Goal: Task Accomplishment & Management: Use online tool/utility

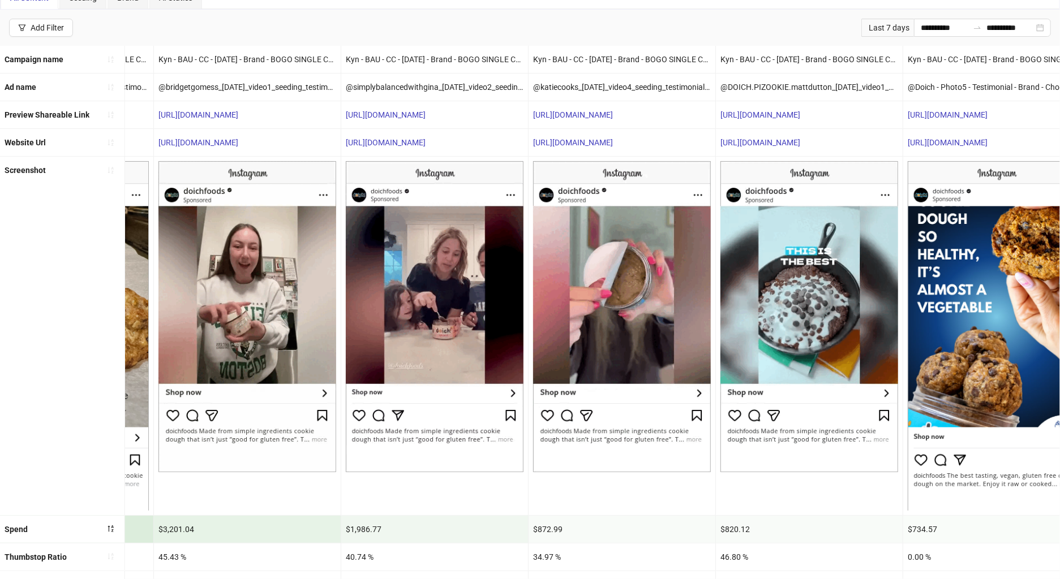
scroll to position [0, 904]
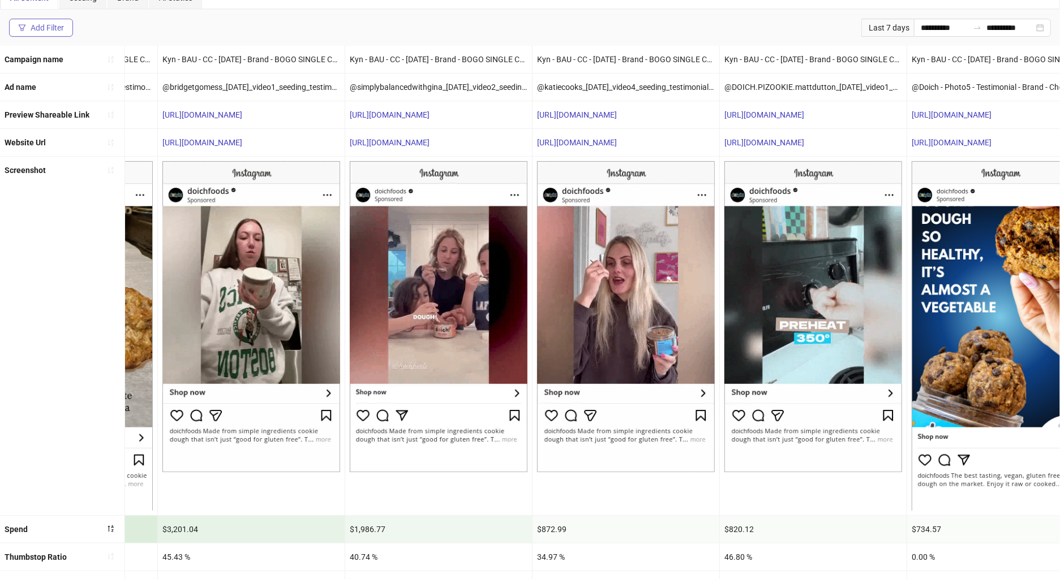
click at [50, 26] on div "Add Filter" at bounding box center [47, 27] width 33 height 9
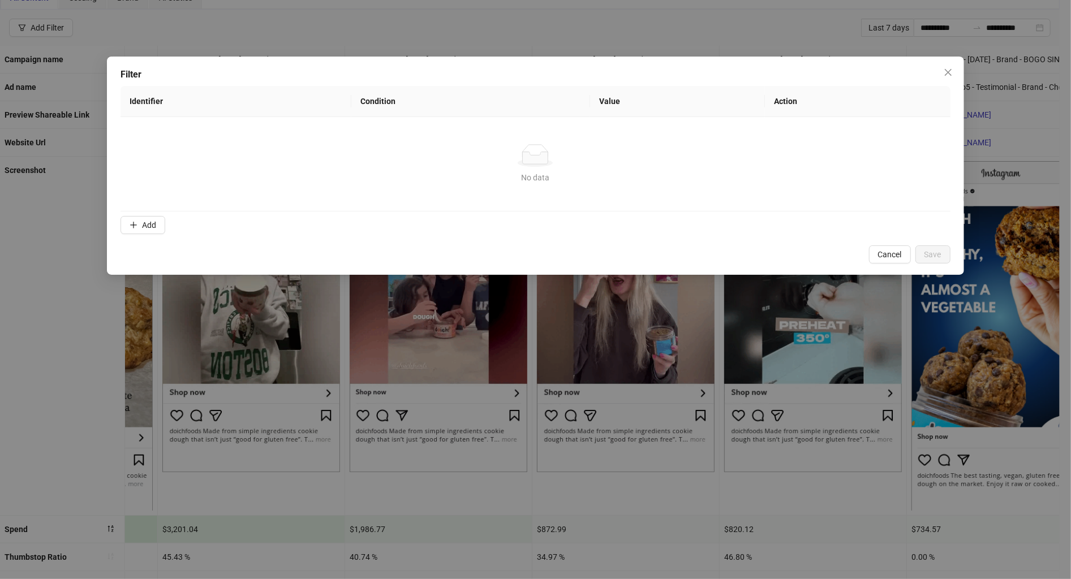
click at [199, 7] on div "Filter Identifier Condition Value Action No data No data Add Cancel Save" at bounding box center [535, 289] width 1071 height 579
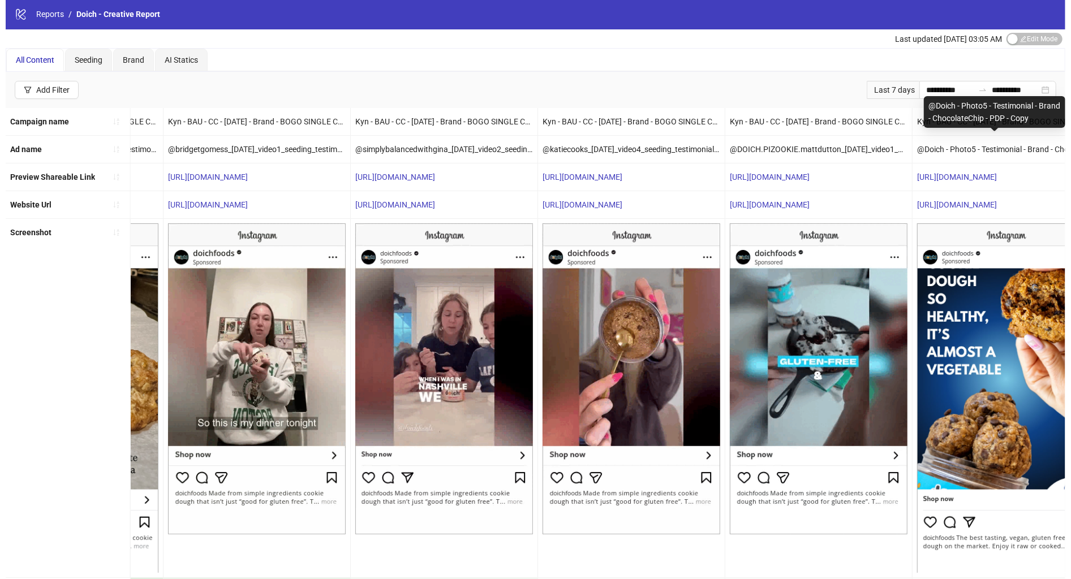
scroll to position [0, 0]
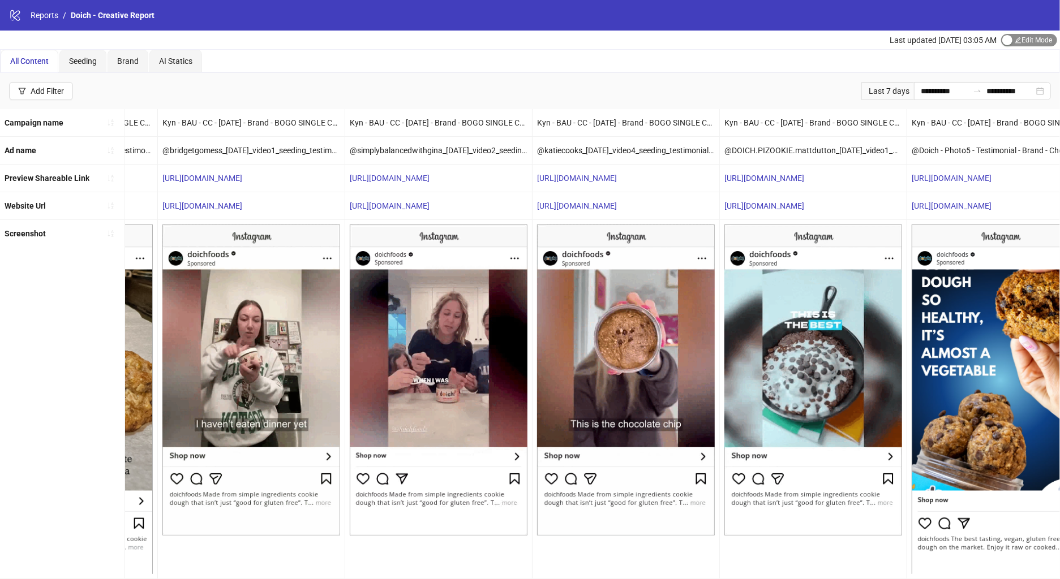
click at [1022, 42] on span "Edit Mode Edit Mode" at bounding box center [1029, 40] width 56 height 12
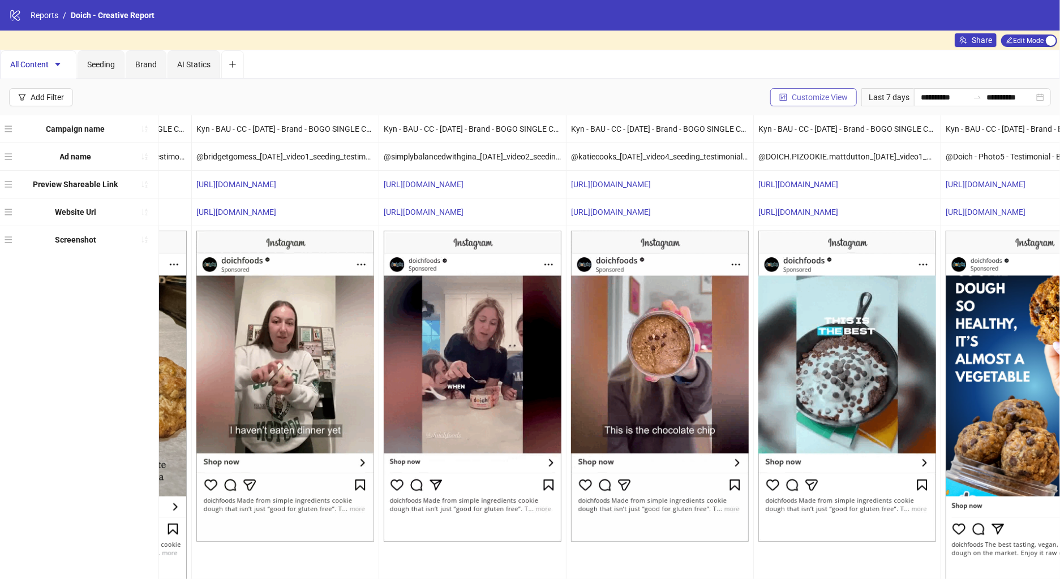
click at [819, 96] on span "Customize View" at bounding box center [820, 97] width 56 height 9
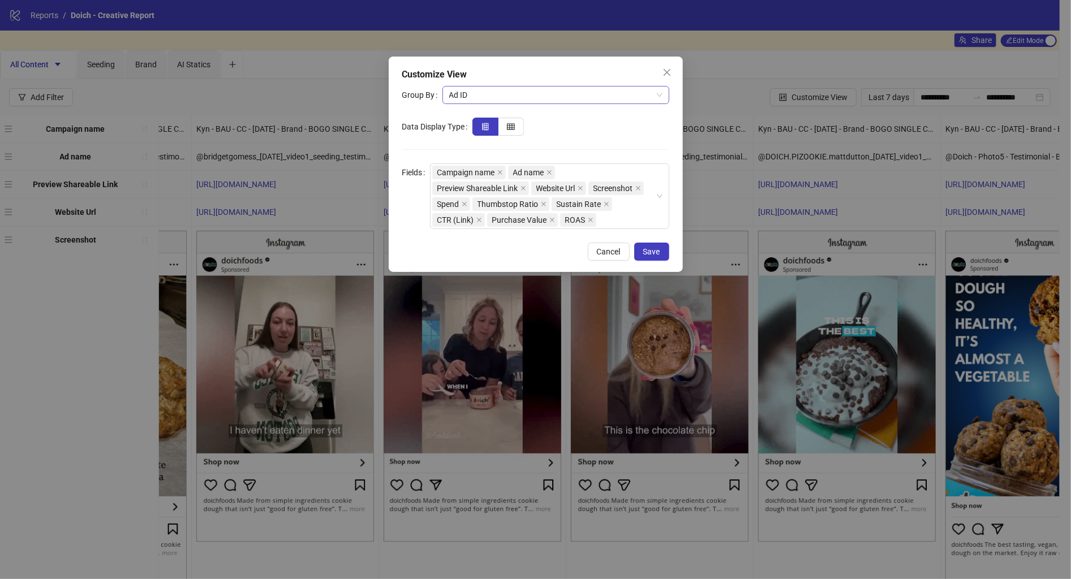
click at [506, 96] on span "Ad ID" at bounding box center [555, 95] width 213 height 17
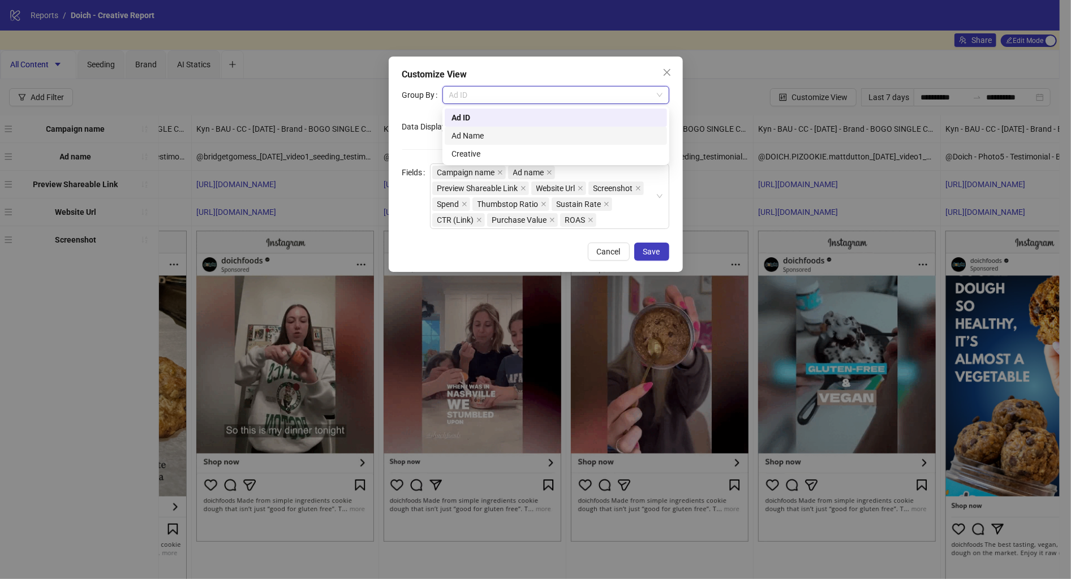
click at [424, 146] on form "Group By Ad ID Data Display Type Fields Campaign name Ad name Preview Shareable…" at bounding box center [535, 157] width 267 height 143
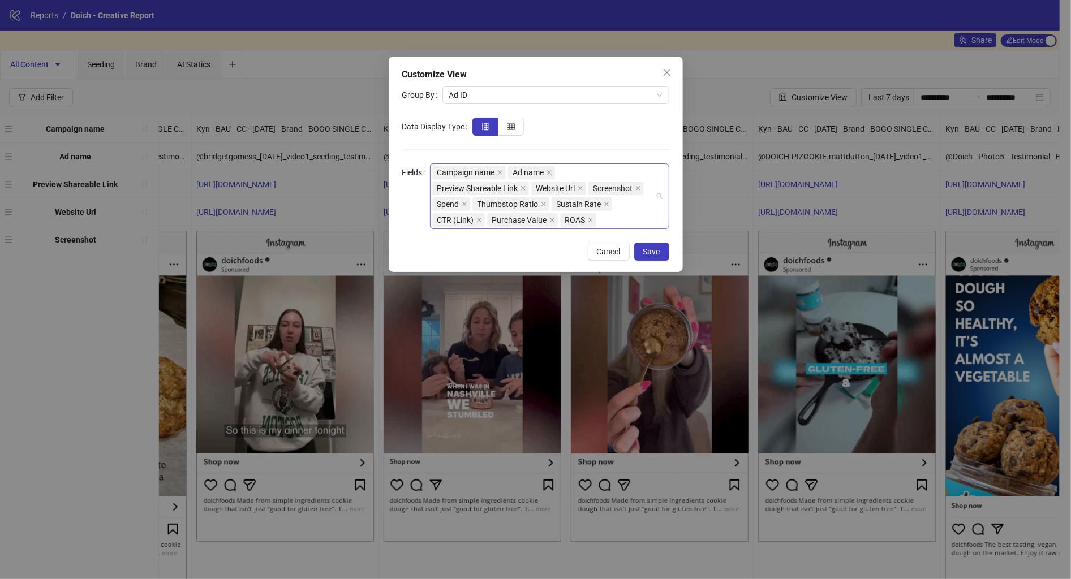
click at [621, 219] on div "Campaign name Ad name Preview Shareable Link Website Url Screenshot Spend Thumb…" at bounding box center [543, 196] width 223 height 63
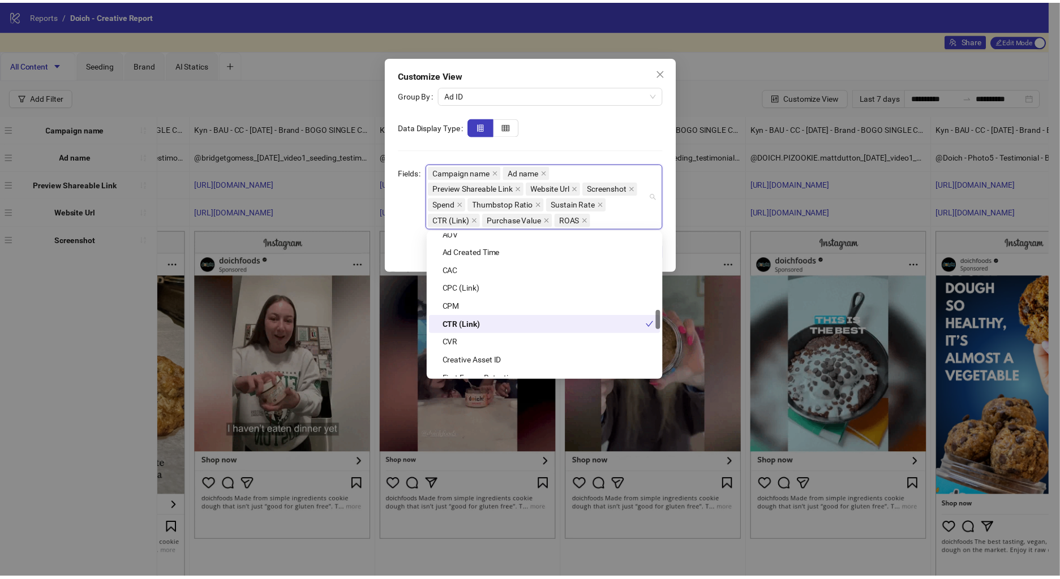
scroll to position [569, 0]
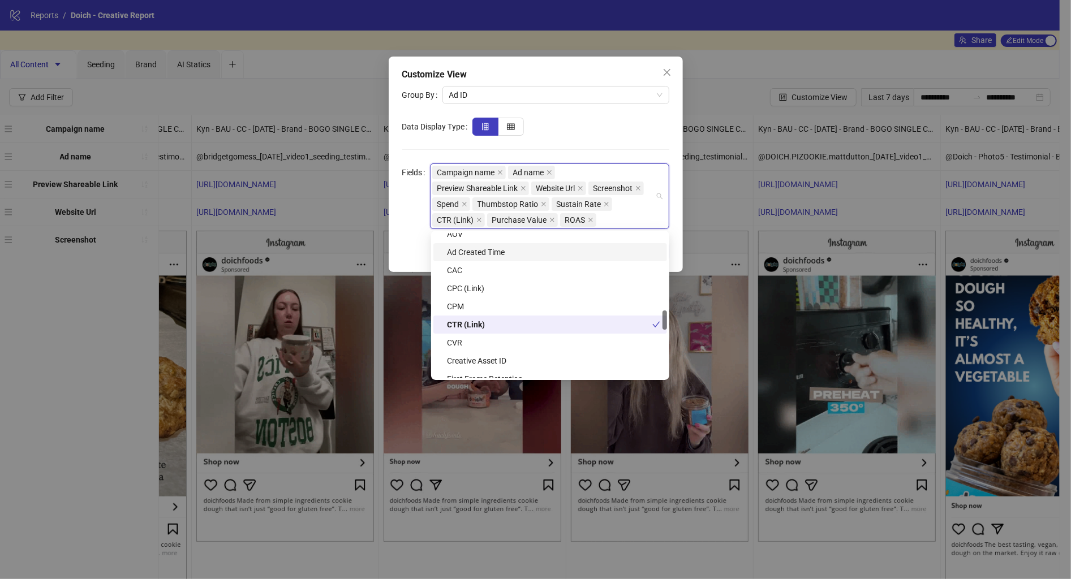
click at [581, 252] on div "Ad Created Time" at bounding box center [553, 252] width 213 height 12
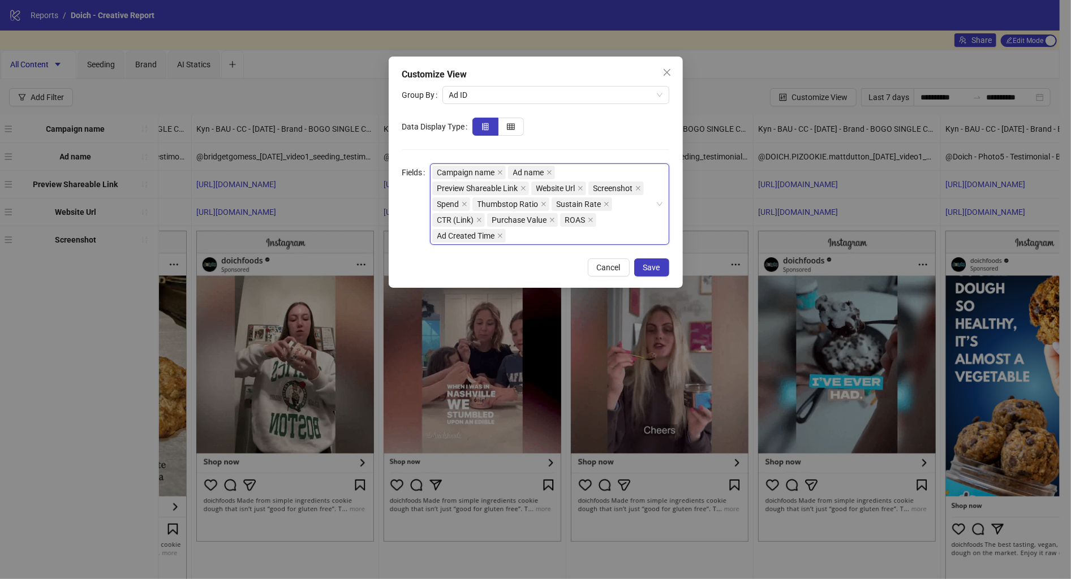
click at [632, 233] on div "Campaign name Ad name Preview Shareable Link Website Url Screenshot Spend Thumb…" at bounding box center [543, 204] width 223 height 79
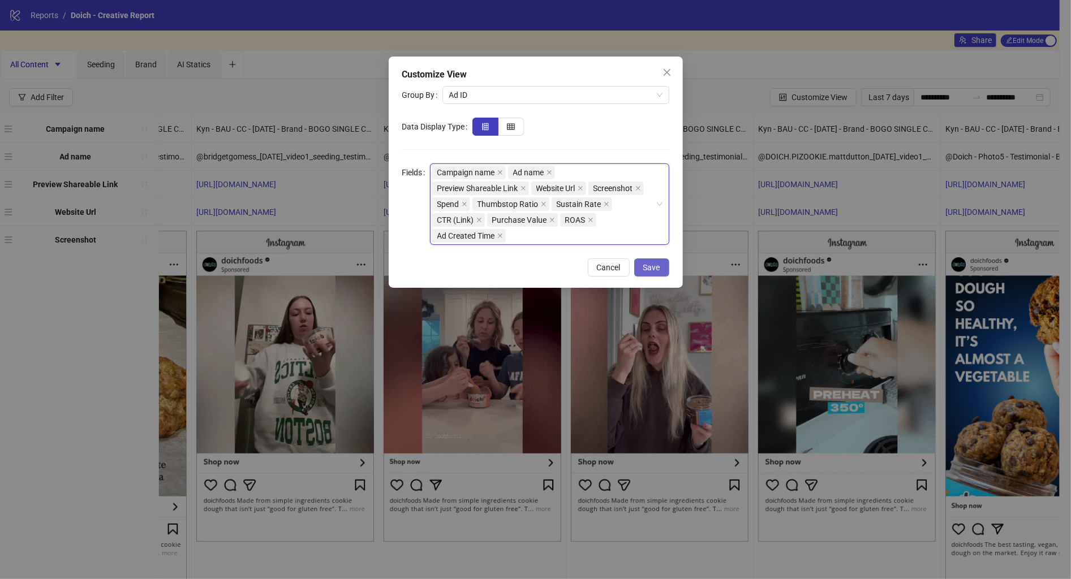
click at [661, 270] on button "Save" at bounding box center [651, 268] width 35 height 18
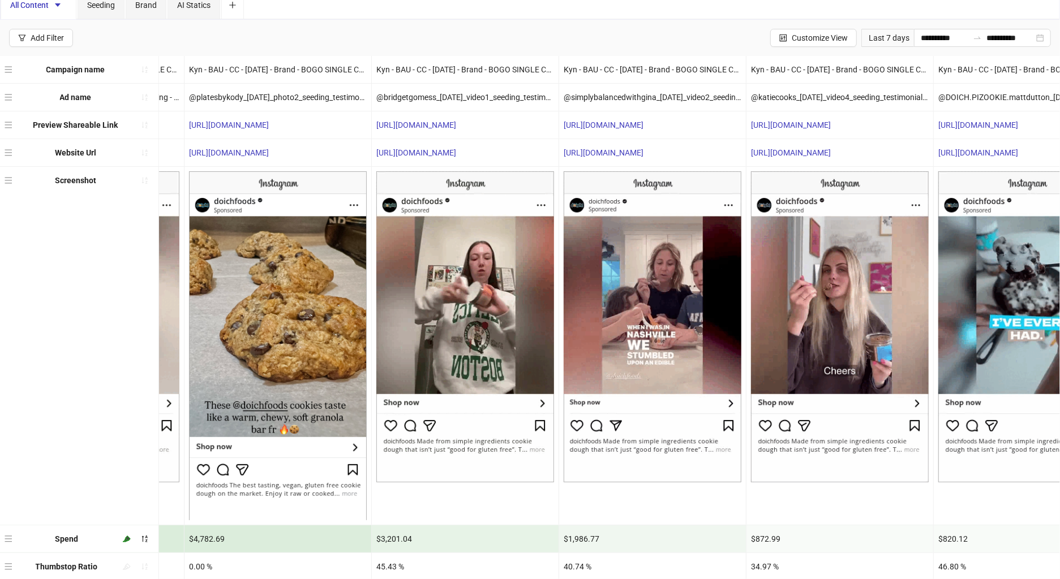
scroll to position [0, 0]
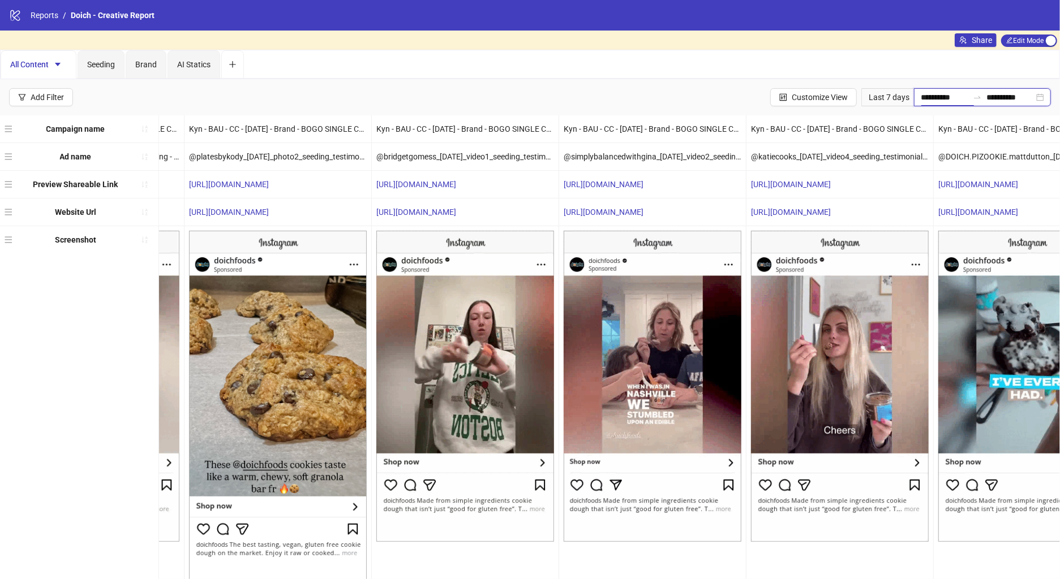
click at [921, 98] on input "**********" at bounding box center [945, 97] width 48 height 12
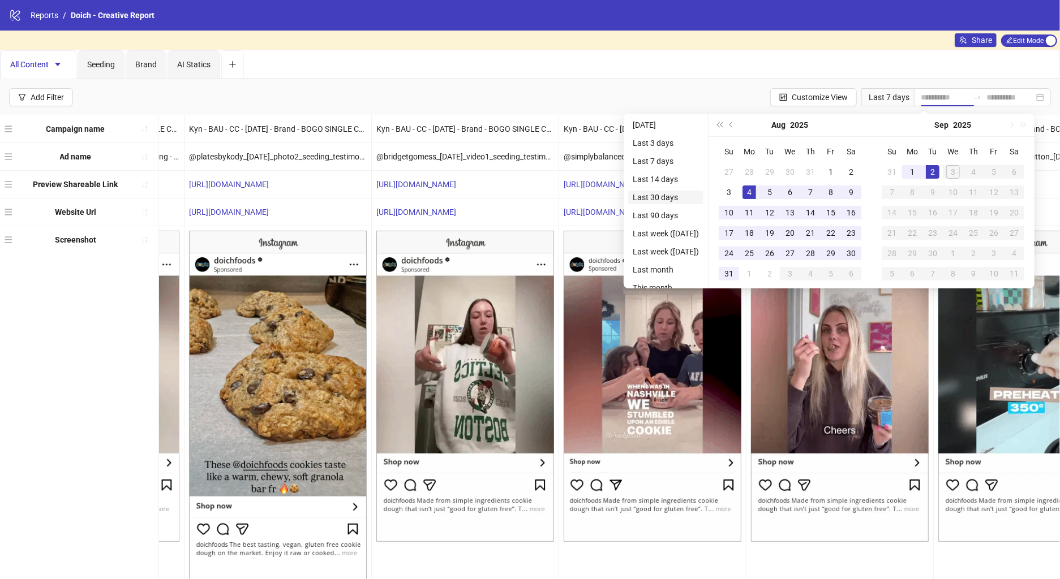
click at [651, 199] on li "Last 30 days" at bounding box center [665, 198] width 75 height 14
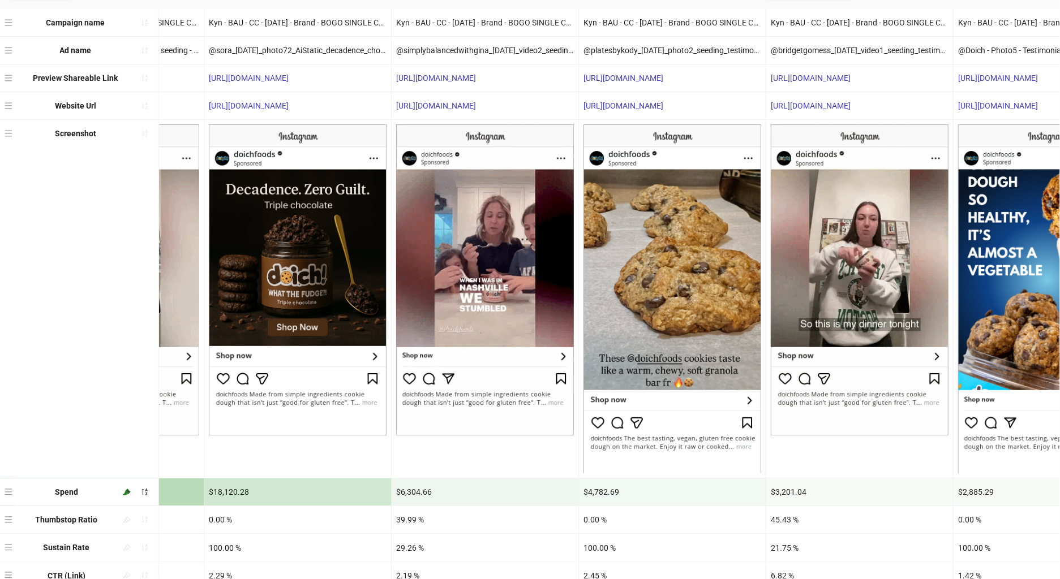
scroll to position [57, 0]
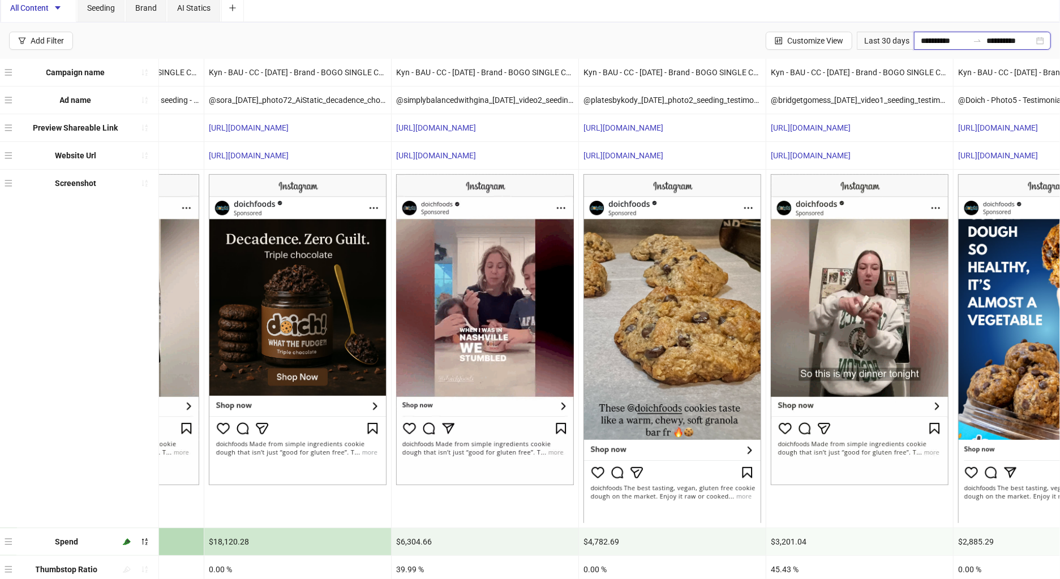
click at [934, 36] on input "**********" at bounding box center [945, 41] width 48 height 12
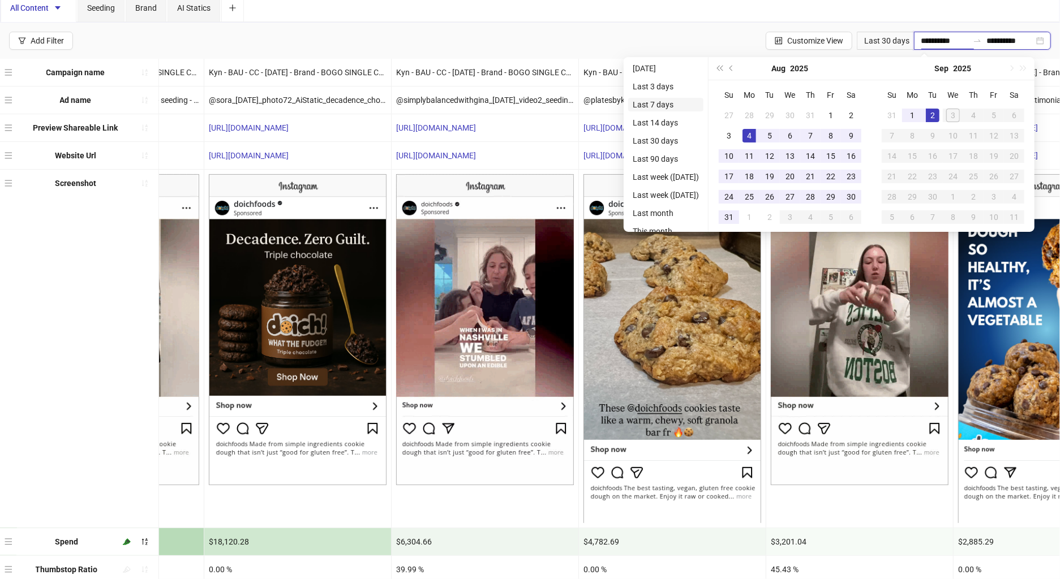
type input "**********"
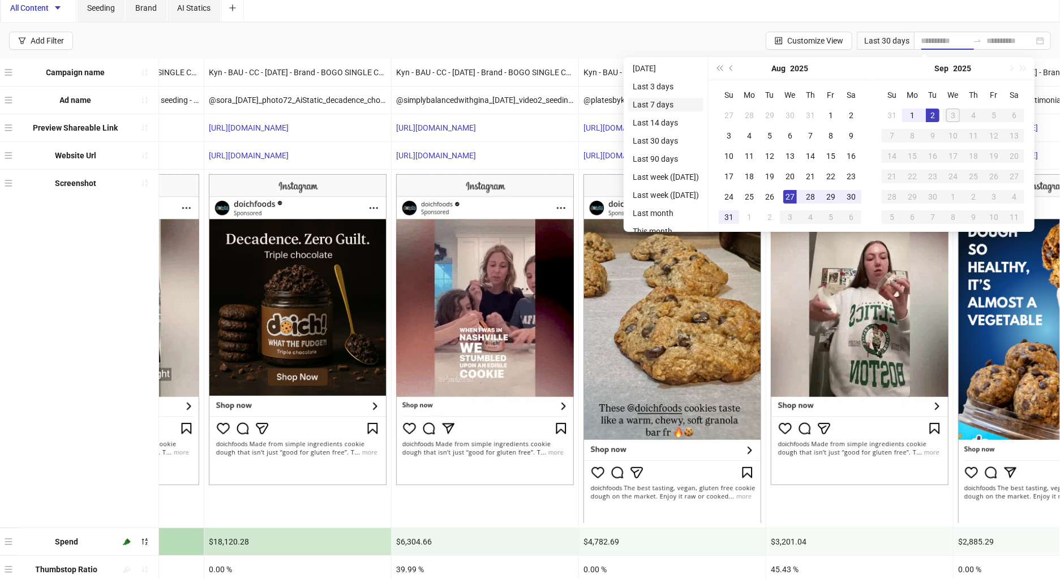
click at [656, 101] on li "Last 7 days" at bounding box center [665, 105] width 75 height 14
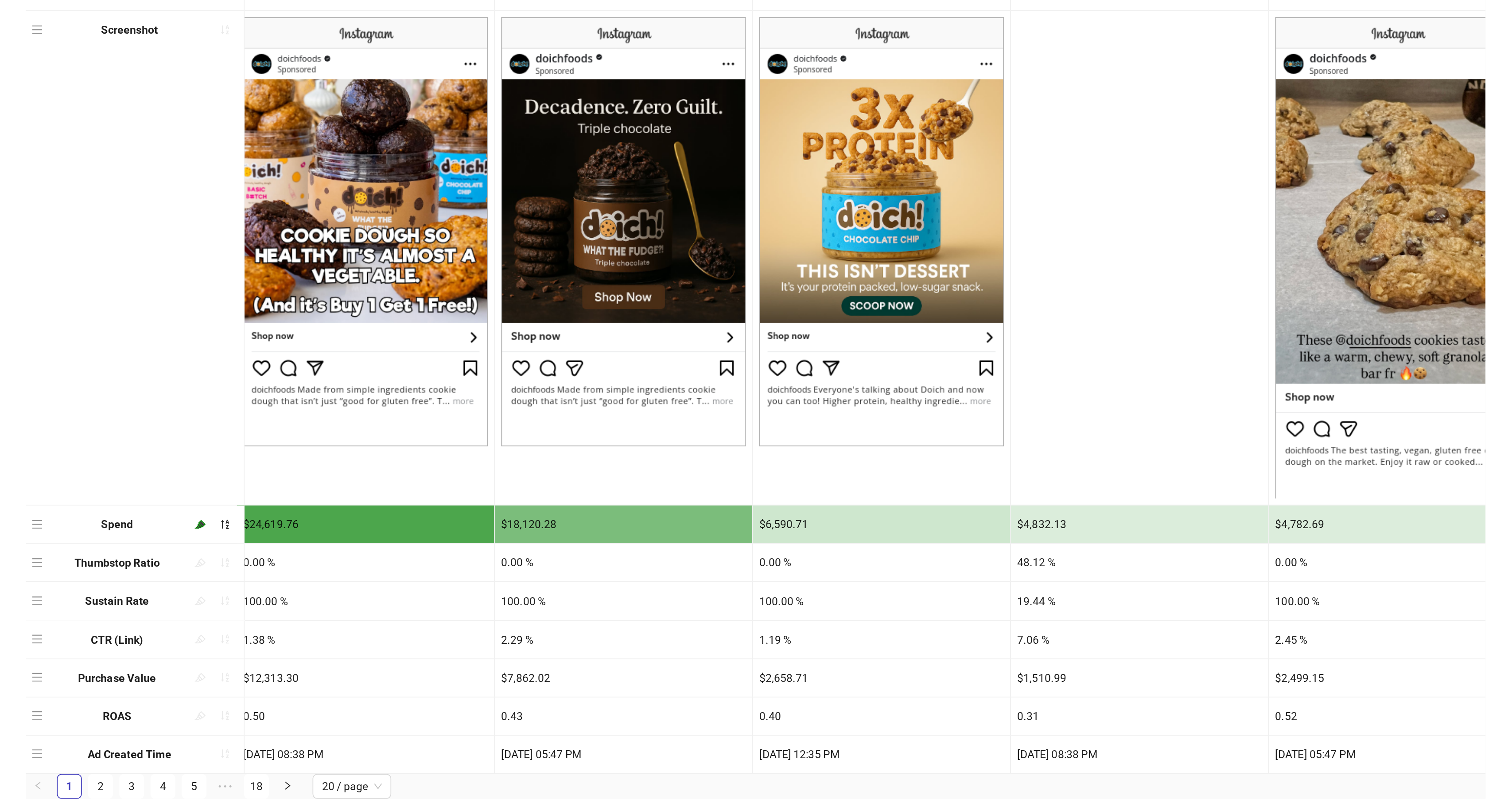
scroll to position [0, 0]
